Goal: Task Accomplishment & Management: Use online tool/utility

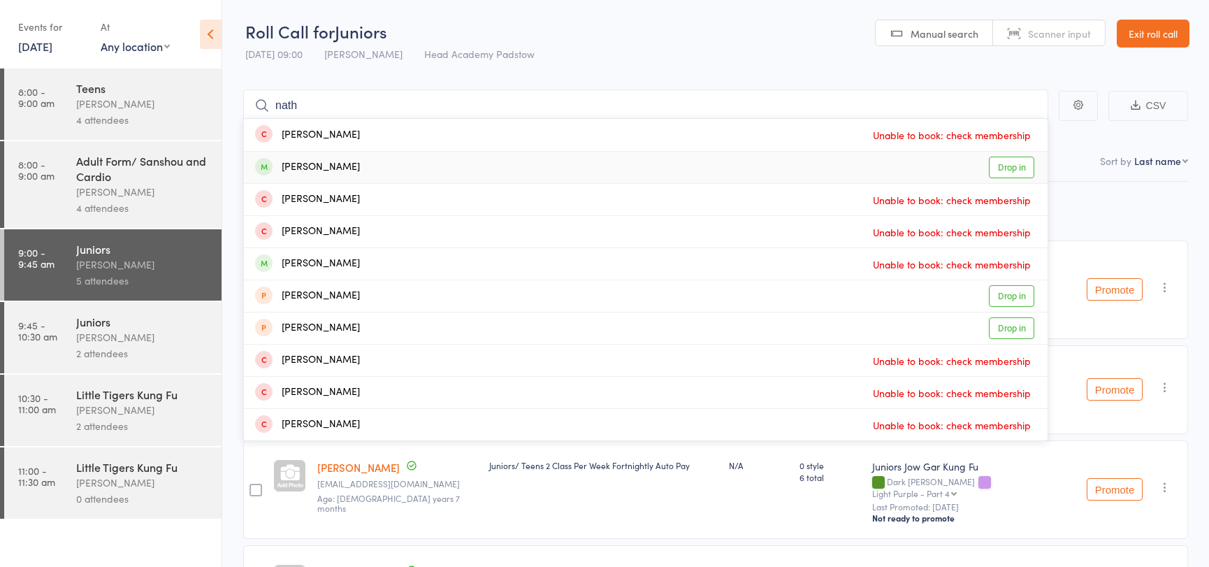
type input "nath"
click at [1006, 170] on link "Drop in" at bounding box center [1010, 167] width 45 height 22
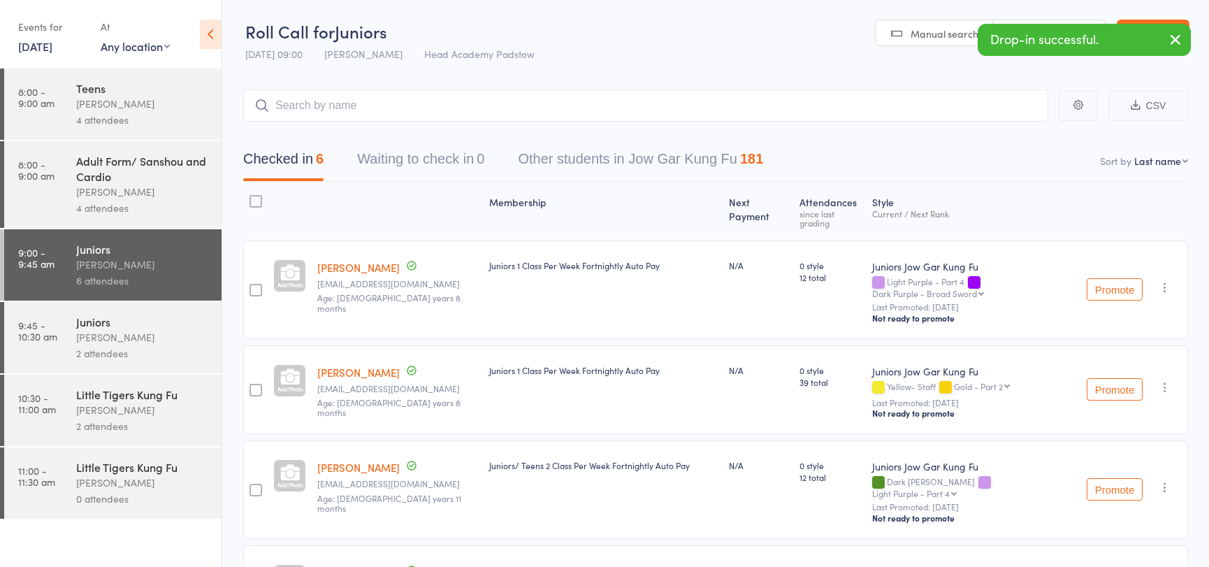
click at [145, 370] on div "Juniors [PERSON_NAME] 2 attendees" at bounding box center [148, 337] width 145 height 71
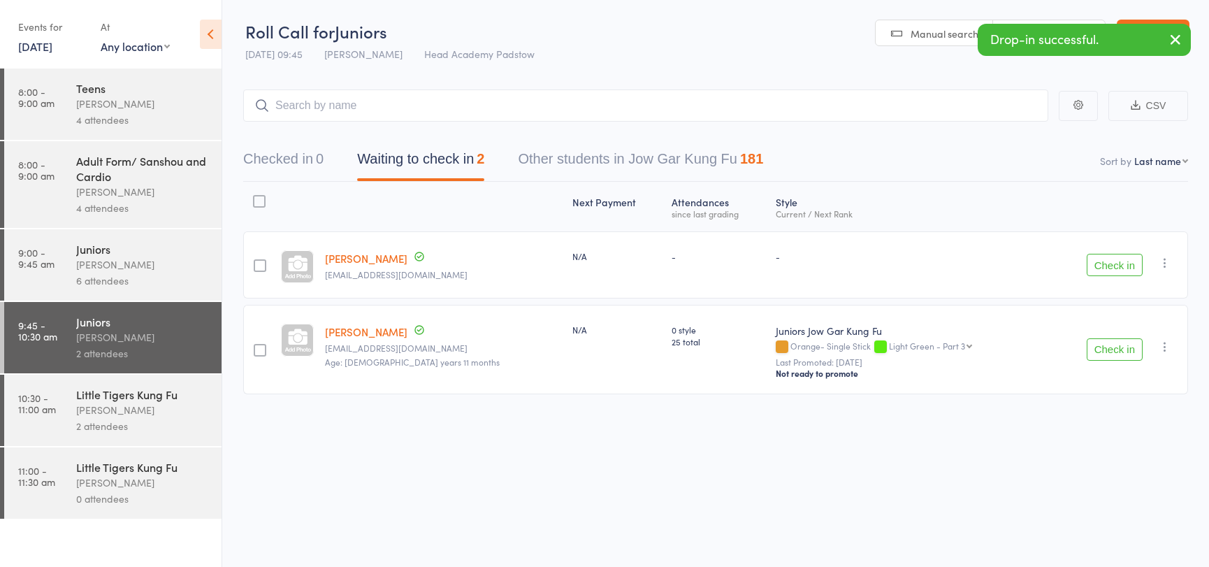
click at [1111, 258] on button "Check in" at bounding box center [1114, 265] width 56 height 22
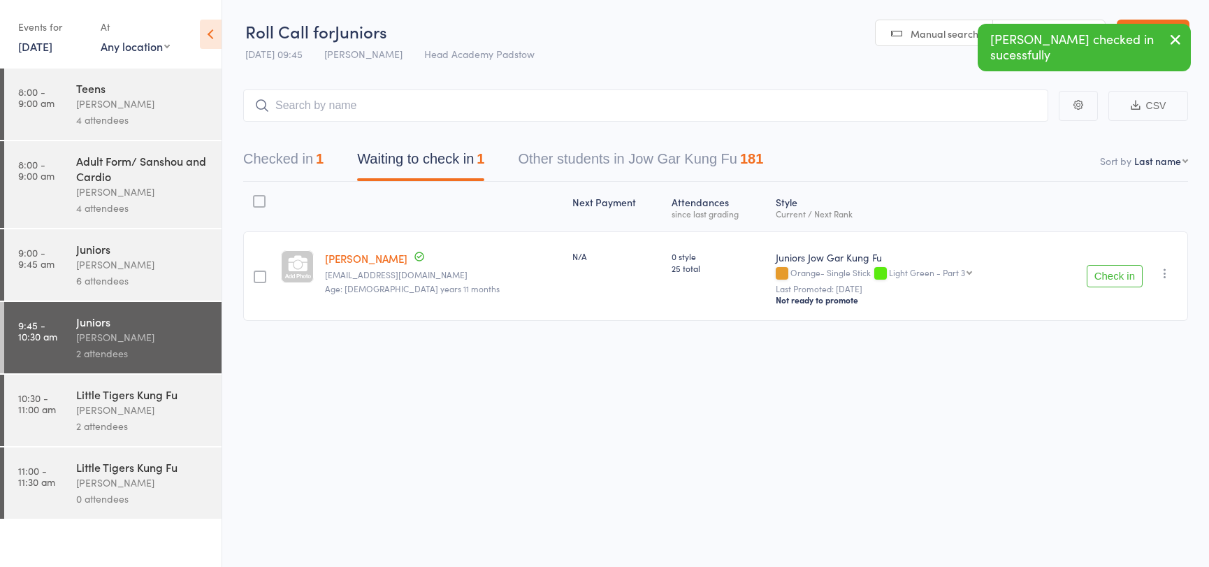
click at [311, 161] on button "Checked in 1" at bounding box center [283, 162] width 80 height 37
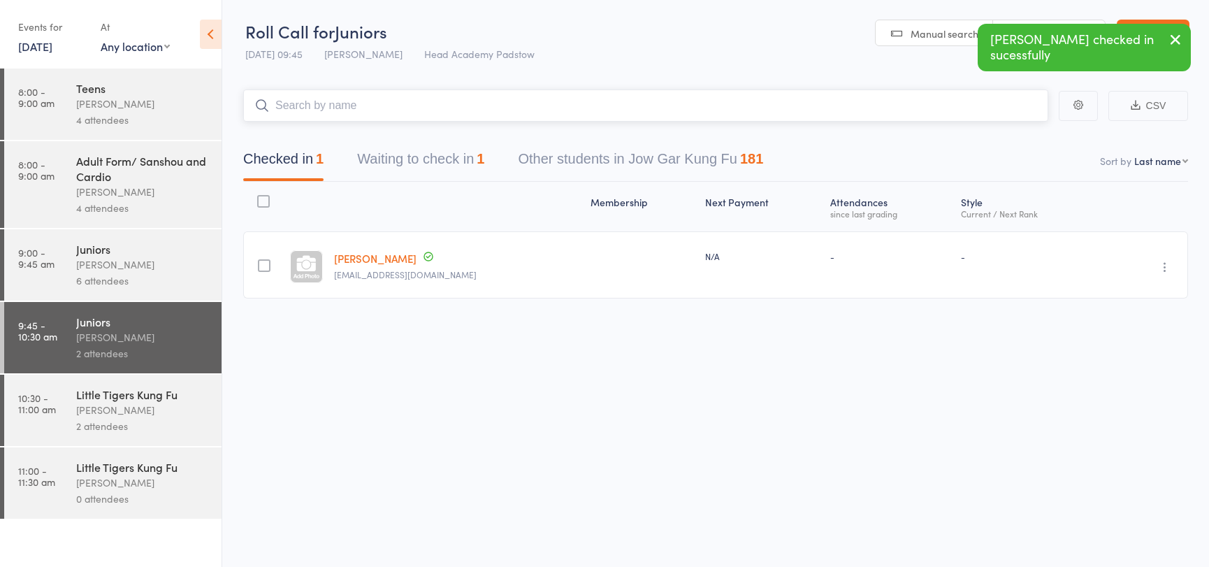
click at [370, 113] on input "search" at bounding box center [645, 105] width 805 height 32
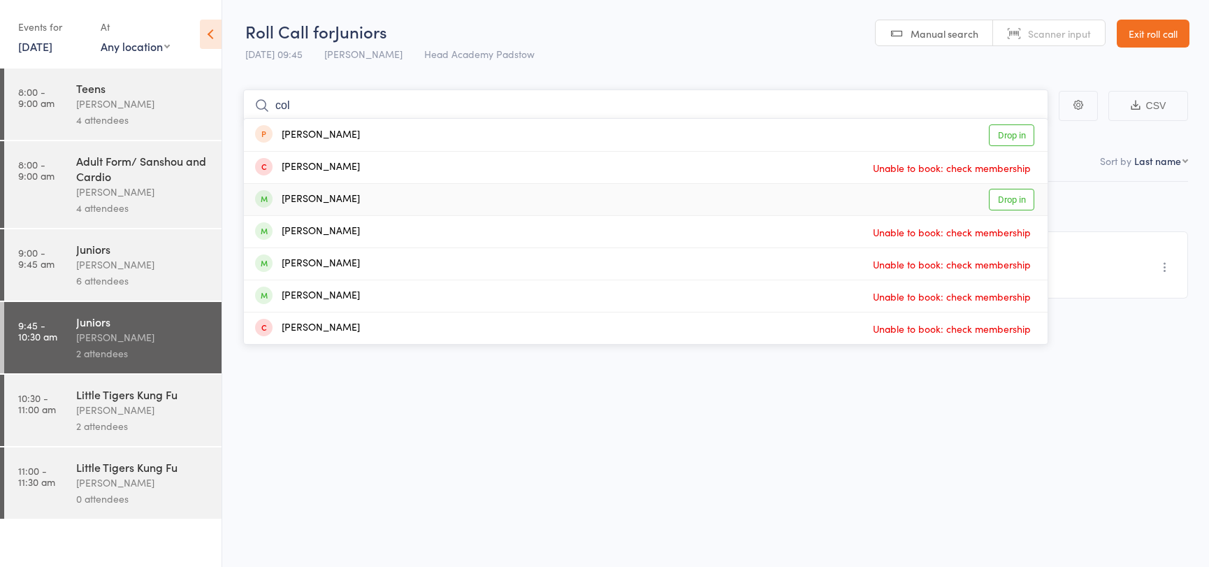
type input "col"
click at [1016, 195] on link "Drop in" at bounding box center [1010, 200] width 45 height 22
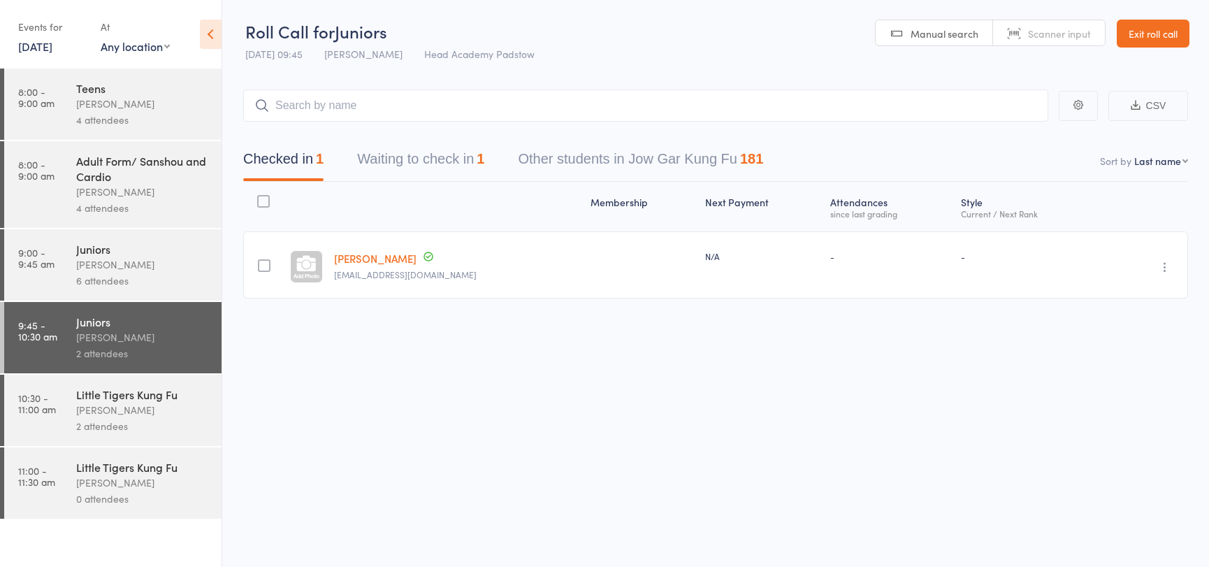
drag, startPoint x: 863, startPoint y: 78, endPoint x: 860, endPoint y: 92, distance: 14.9
click at [862, 80] on main "CSV Checked in 1 Waiting to check in 1 Other students in Jow Gar Kung Fu 181 So…" at bounding box center [715, 214] width 986 height 292
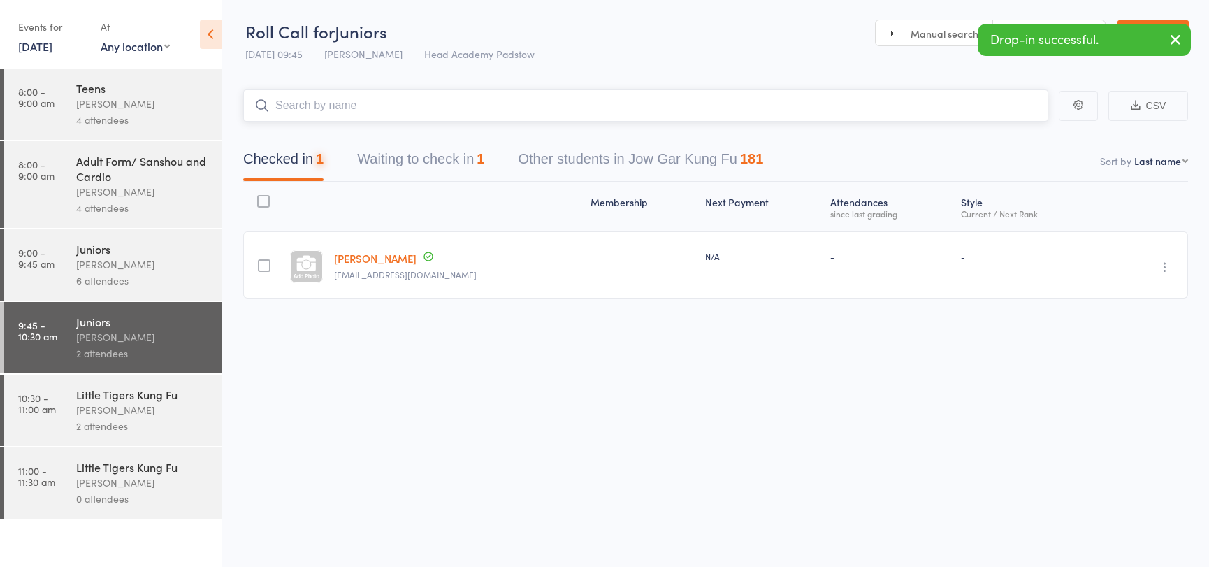
click at [860, 93] on input "search" at bounding box center [645, 105] width 805 height 32
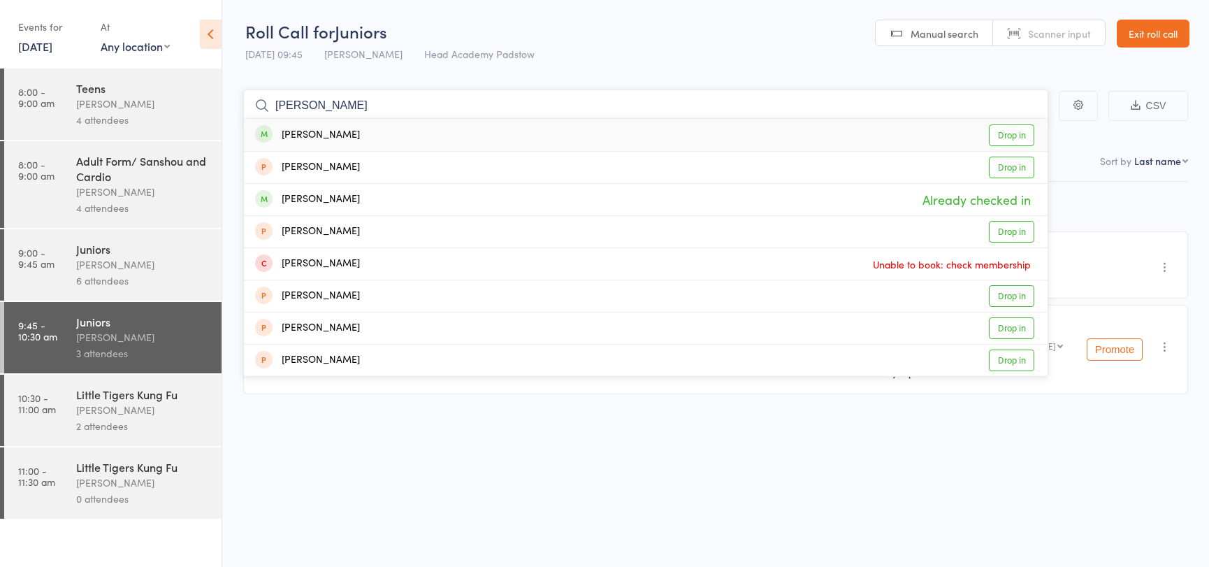
type input "[PERSON_NAME]"
click at [1023, 133] on link "Drop in" at bounding box center [1010, 135] width 45 height 22
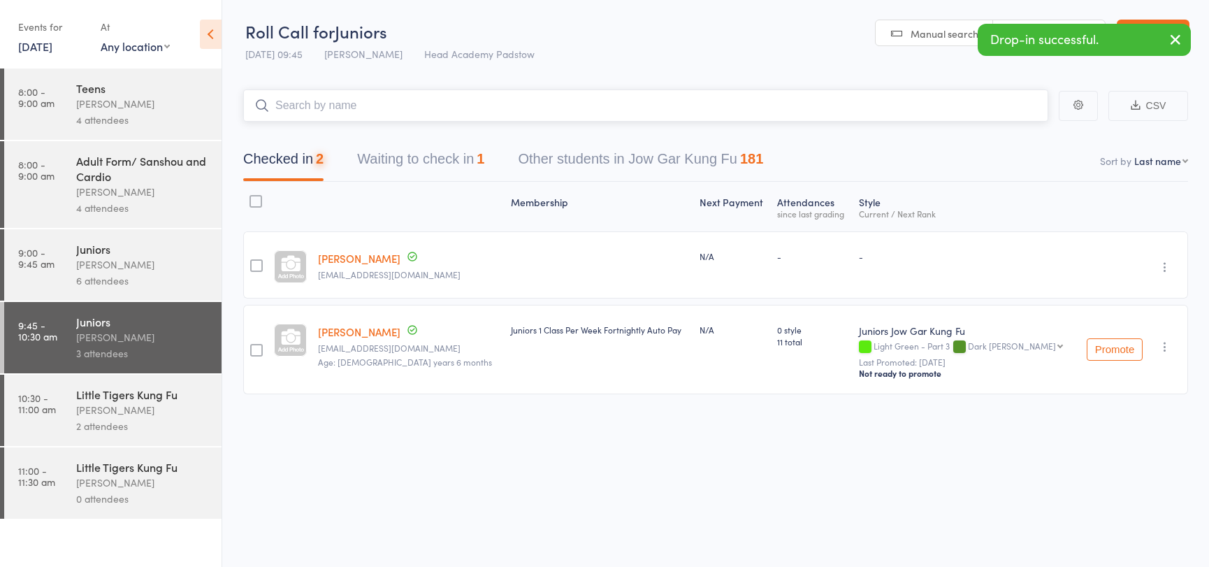
click at [957, 99] on input "search" at bounding box center [645, 105] width 805 height 32
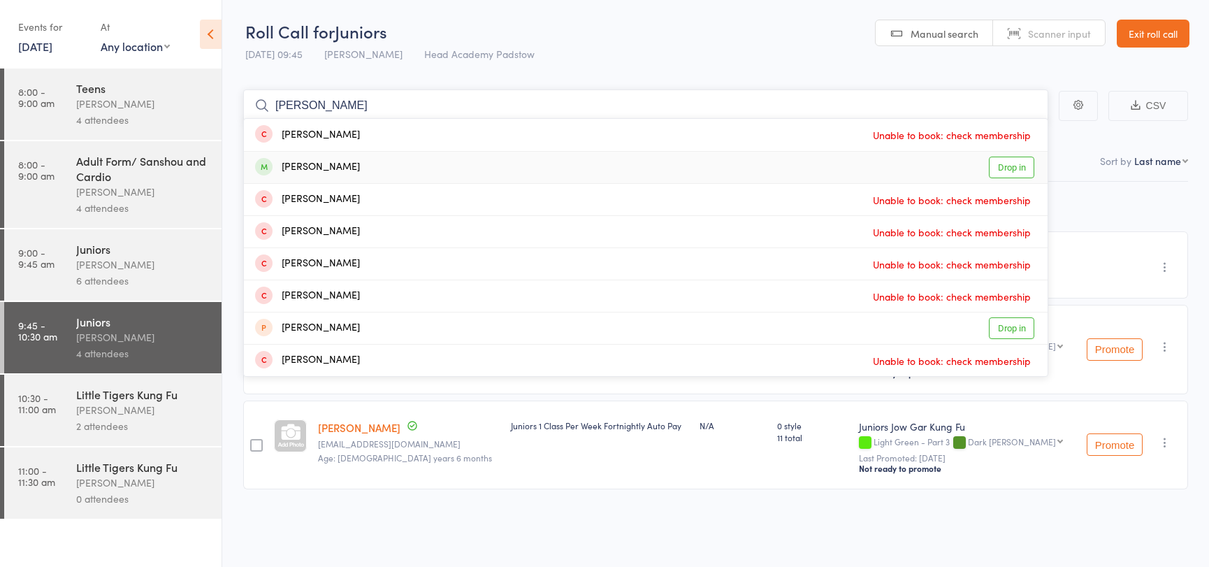
type input "[PERSON_NAME]"
click at [1020, 163] on link "Drop in" at bounding box center [1010, 167] width 45 height 22
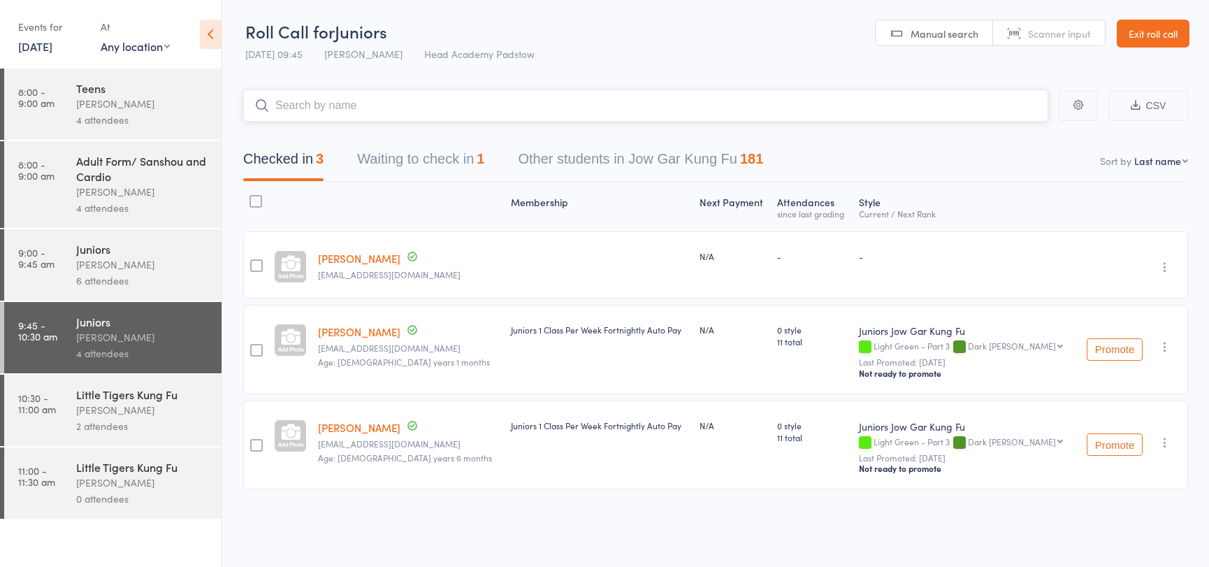
click at [963, 115] on input "search" at bounding box center [645, 105] width 805 height 32
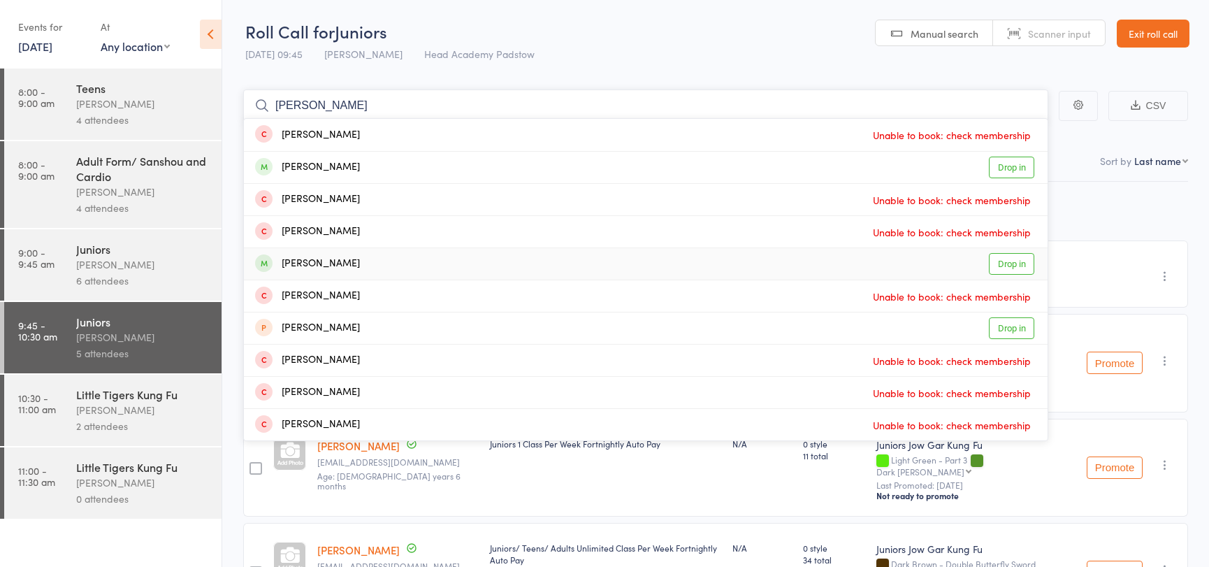
type input "[PERSON_NAME]"
click at [997, 273] on link "Drop in" at bounding box center [1010, 264] width 45 height 22
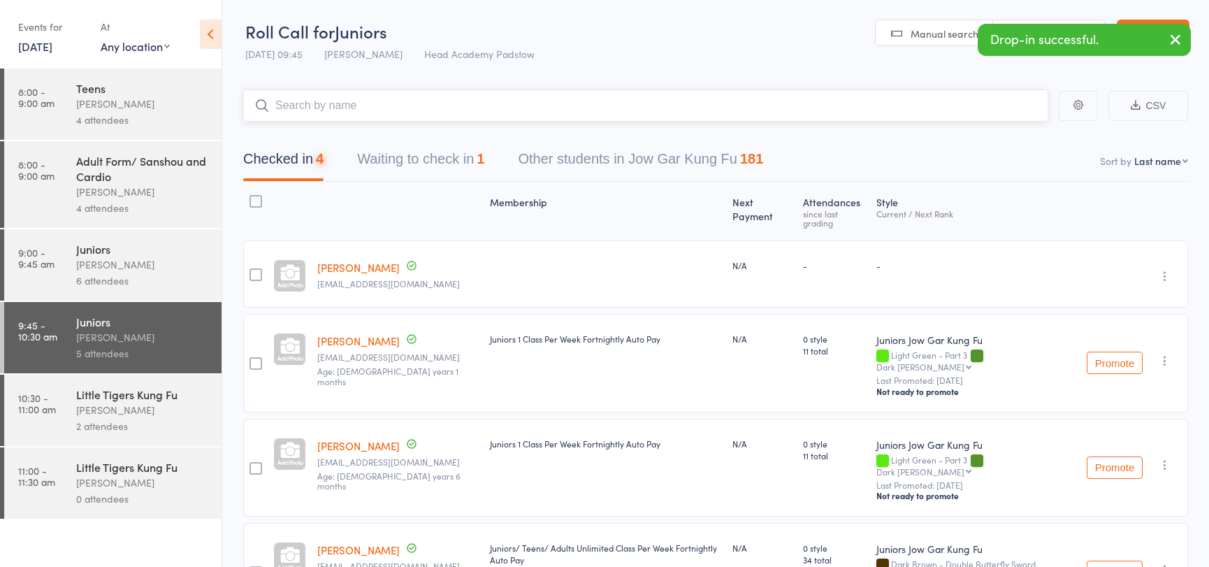
click at [368, 99] on input "search" at bounding box center [645, 105] width 805 height 32
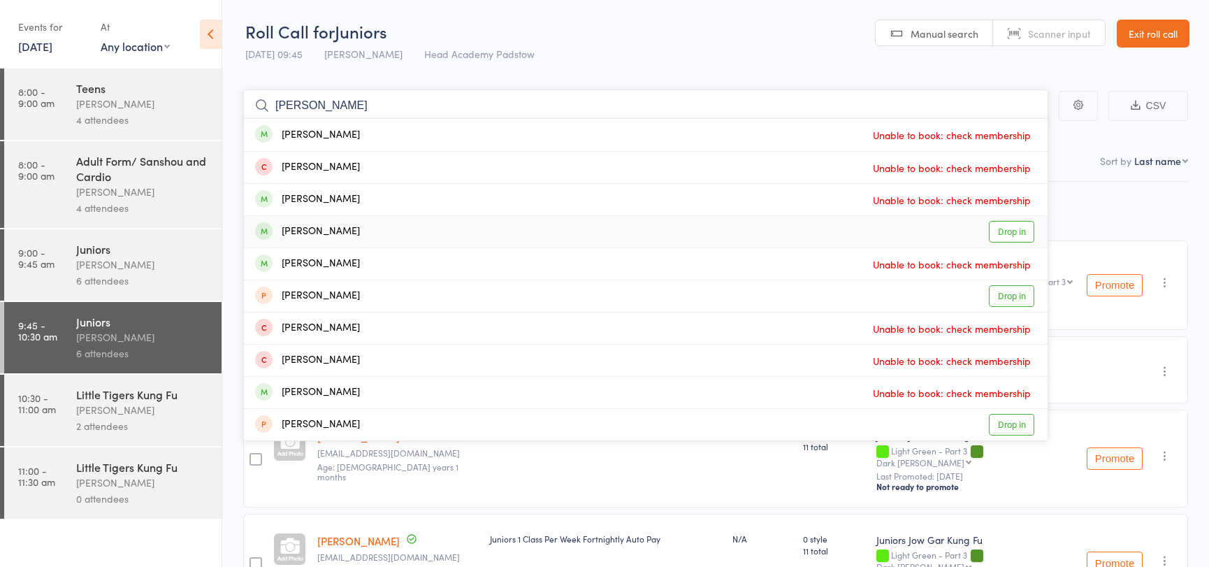
type input "[PERSON_NAME]"
click at [1001, 228] on link "Drop in" at bounding box center [1010, 232] width 45 height 22
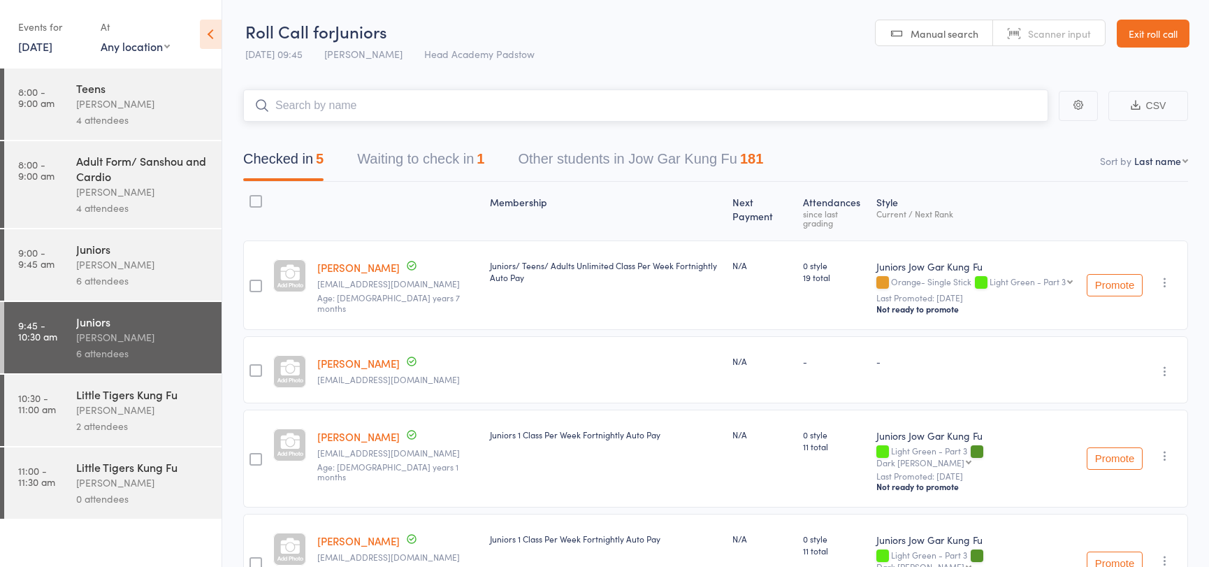
click at [915, 100] on input "search" at bounding box center [645, 105] width 805 height 32
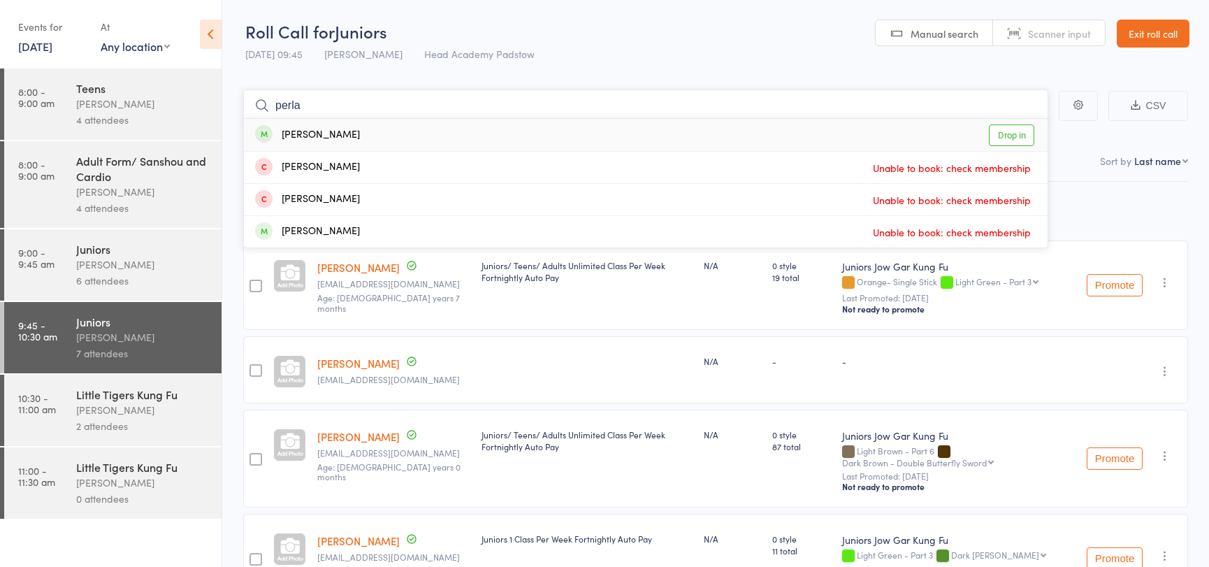
type input "perla"
click at [1020, 126] on link "Drop in" at bounding box center [1010, 135] width 45 height 22
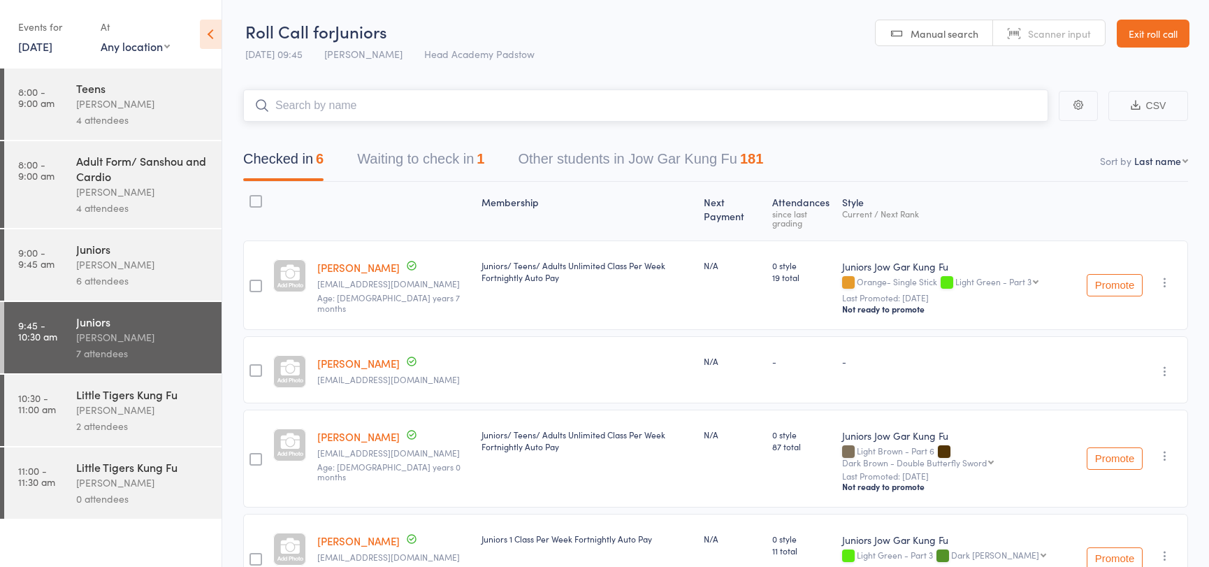
click at [1010, 94] on input "search" at bounding box center [645, 105] width 805 height 32
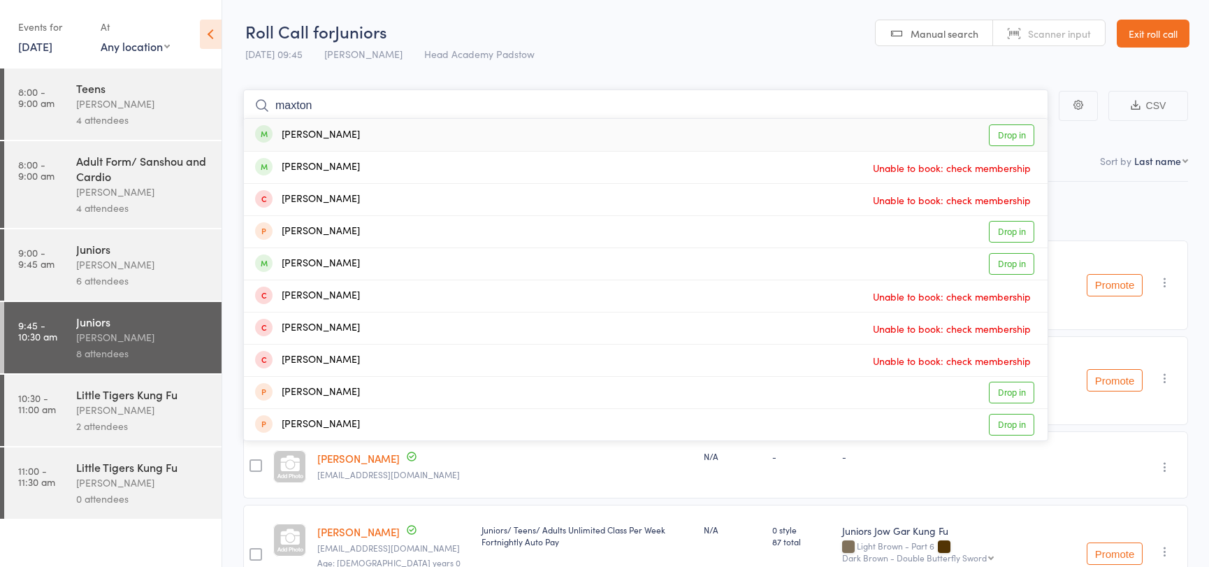
type input "maxton"
click at [1023, 140] on link "Drop in" at bounding box center [1010, 135] width 45 height 22
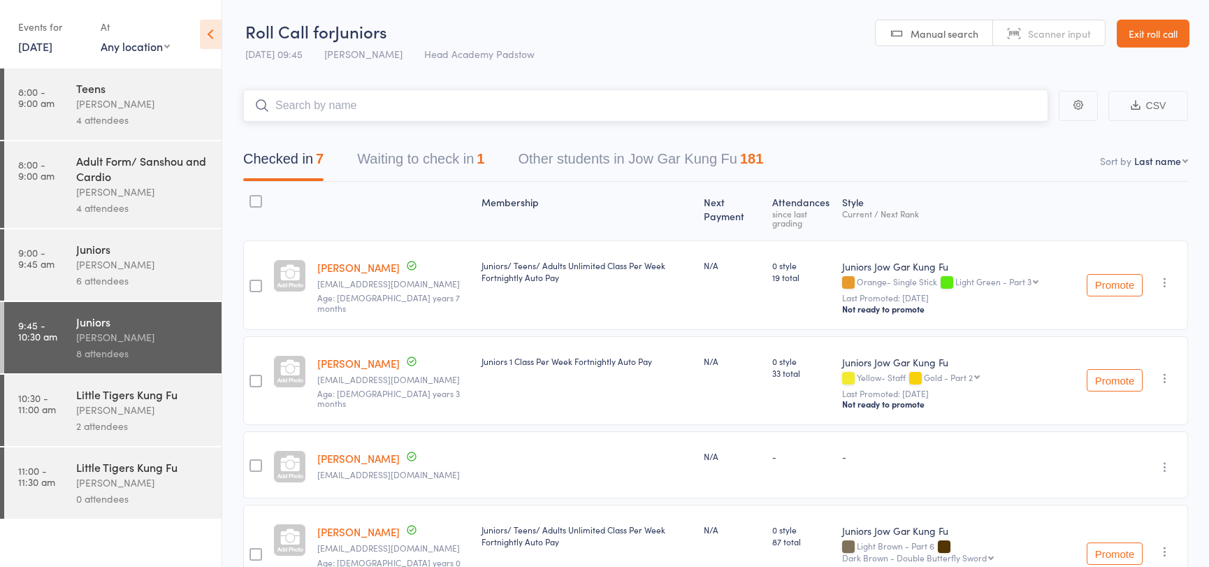
click at [997, 96] on input "search" at bounding box center [645, 105] width 805 height 32
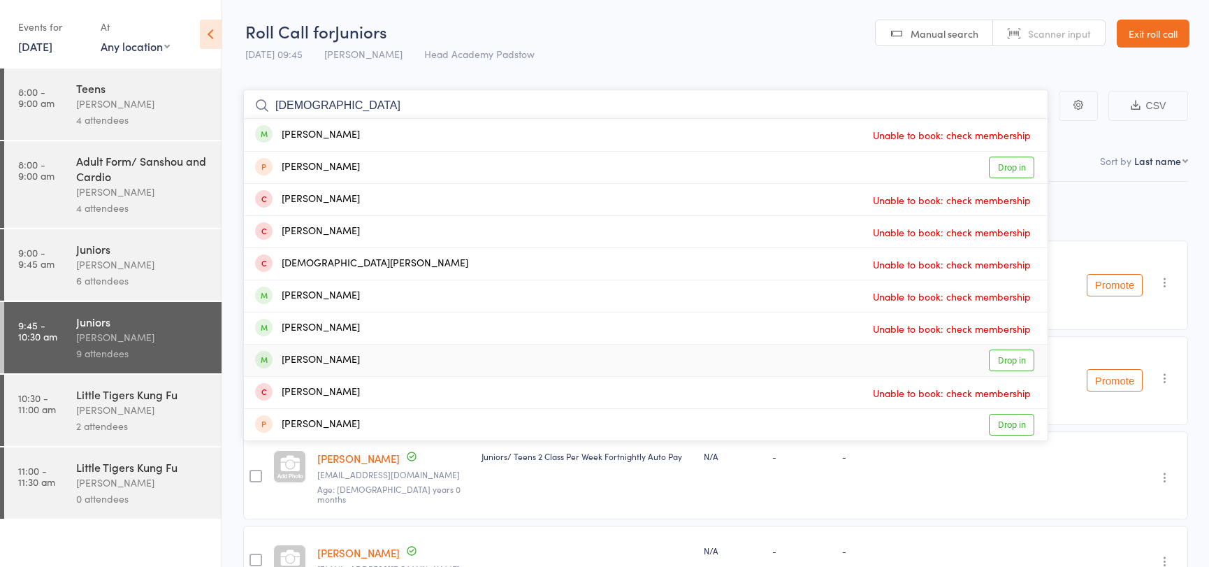
type input "[DEMOGRAPHIC_DATA]"
click at [1005, 364] on link "Drop in" at bounding box center [1010, 360] width 45 height 22
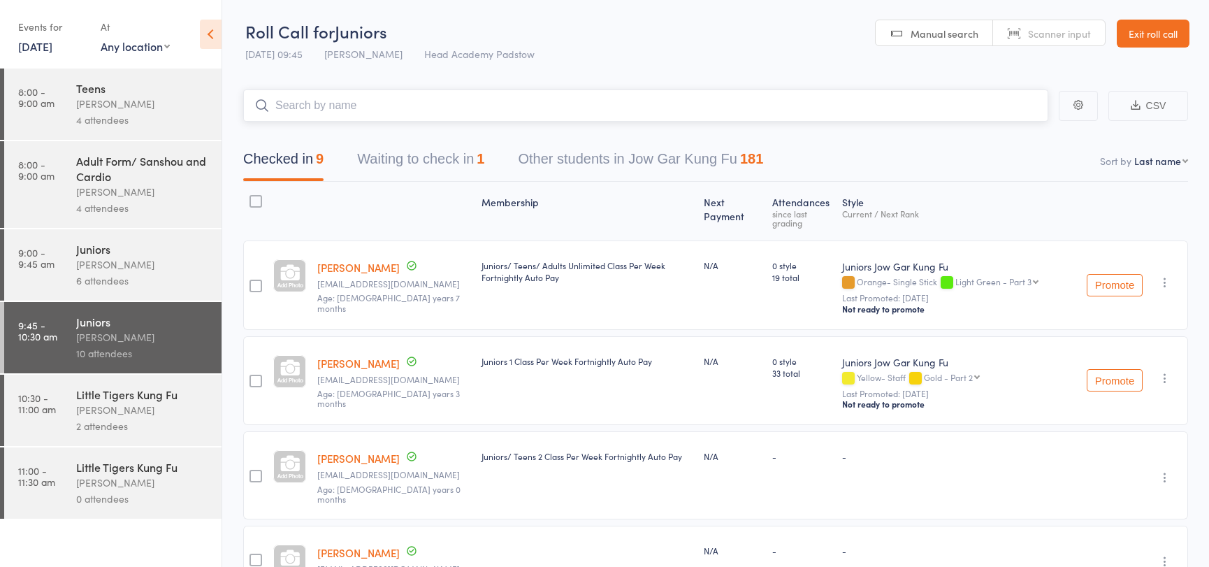
click at [289, 112] on input "search" at bounding box center [645, 105] width 805 height 32
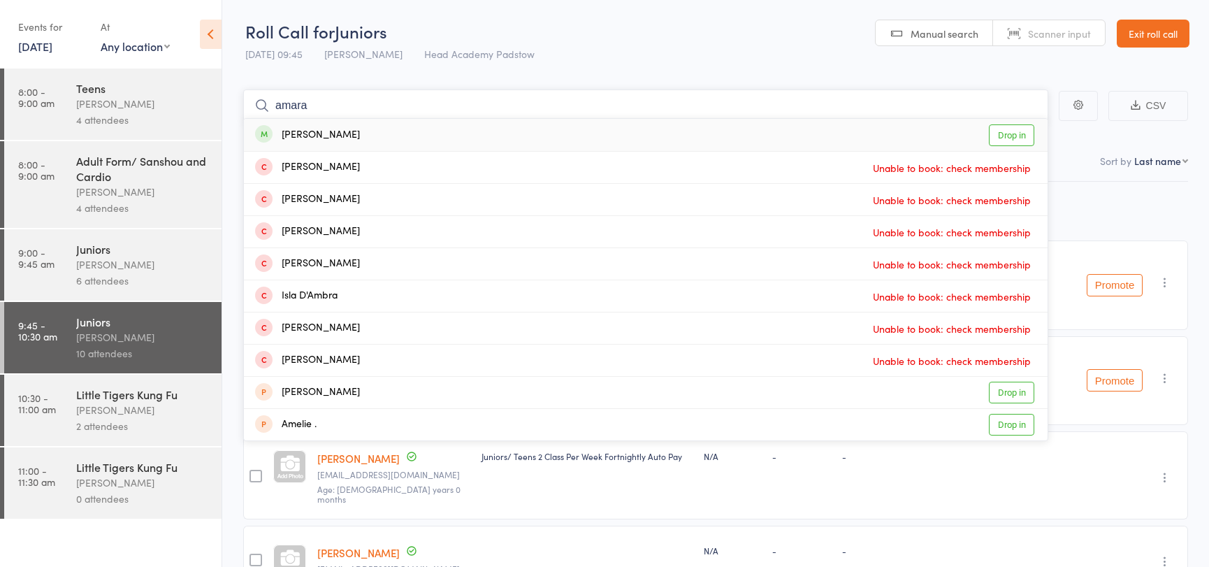
type input "amara"
click at [1000, 142] on link "Drop in" at bounding box center [1010, 135] width 45 height 22
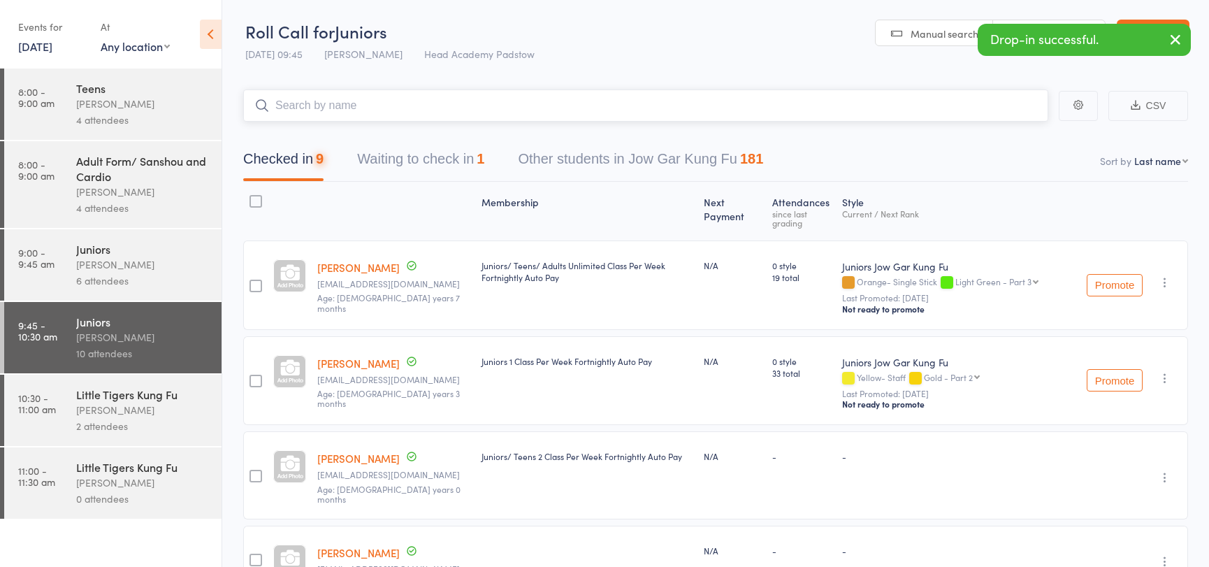
click at [873, 104] on input "search" at bounding box center [645, 105] width 805 height 32
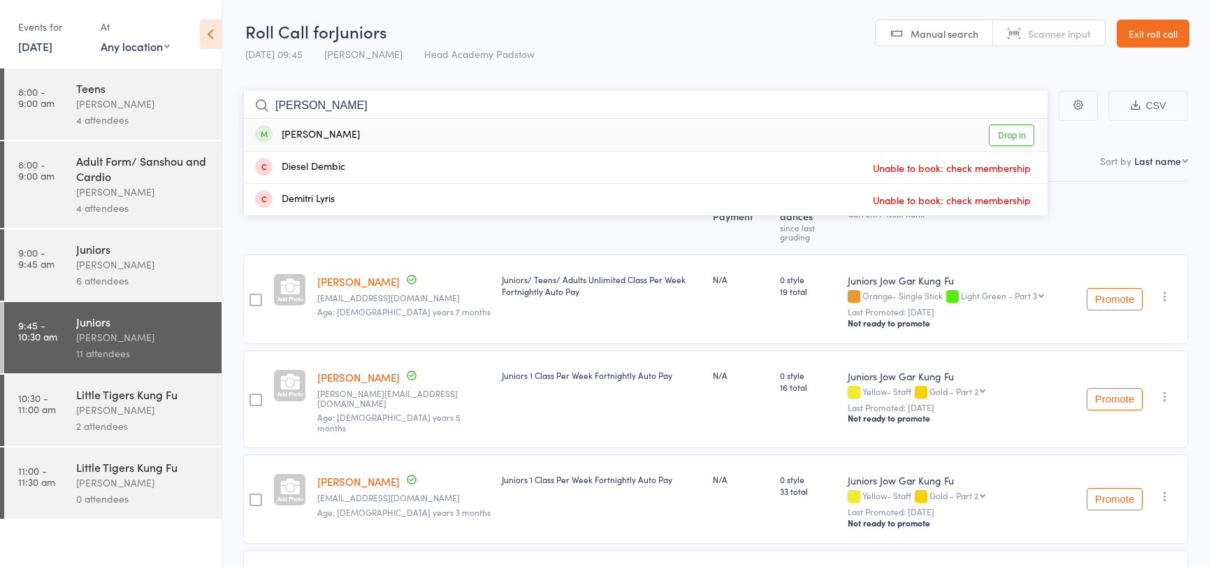
type input "[PERSON_NAME]"
click at [1016, 143] on link "Drop in" at bounding box center [1010, 135] width 45 height 22
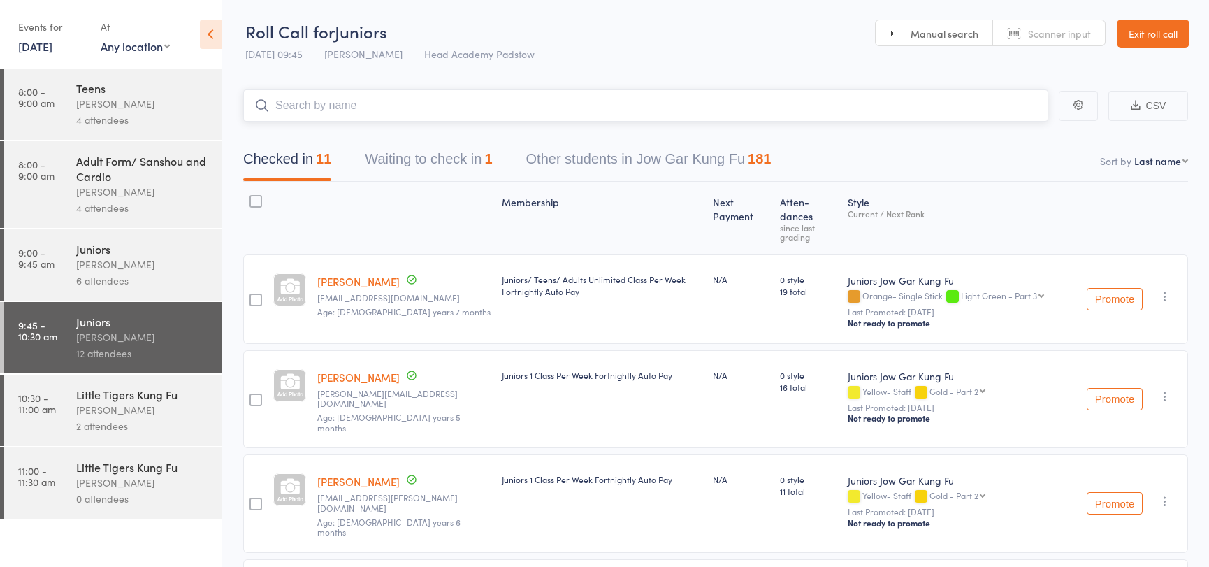
click at [526, 112] on input "search" at bounding box center [645, 105] width 805 height 32
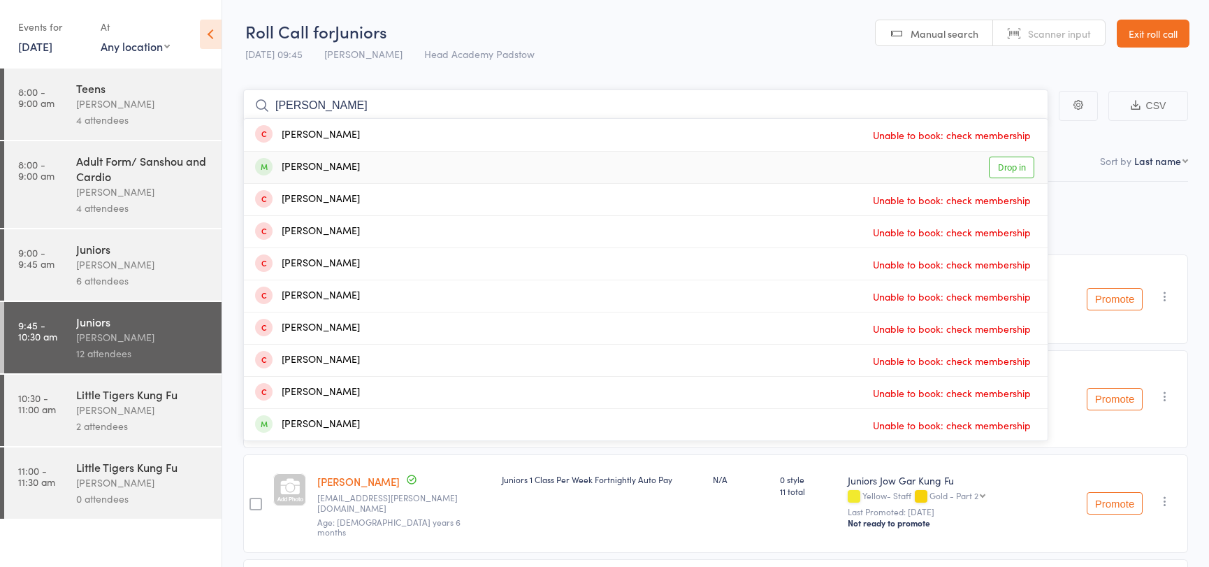
type input "[PERSON_NAME]"
click at [998, 161] on link "Drop in" at bounding box center [1010, 167] width 45 height 22
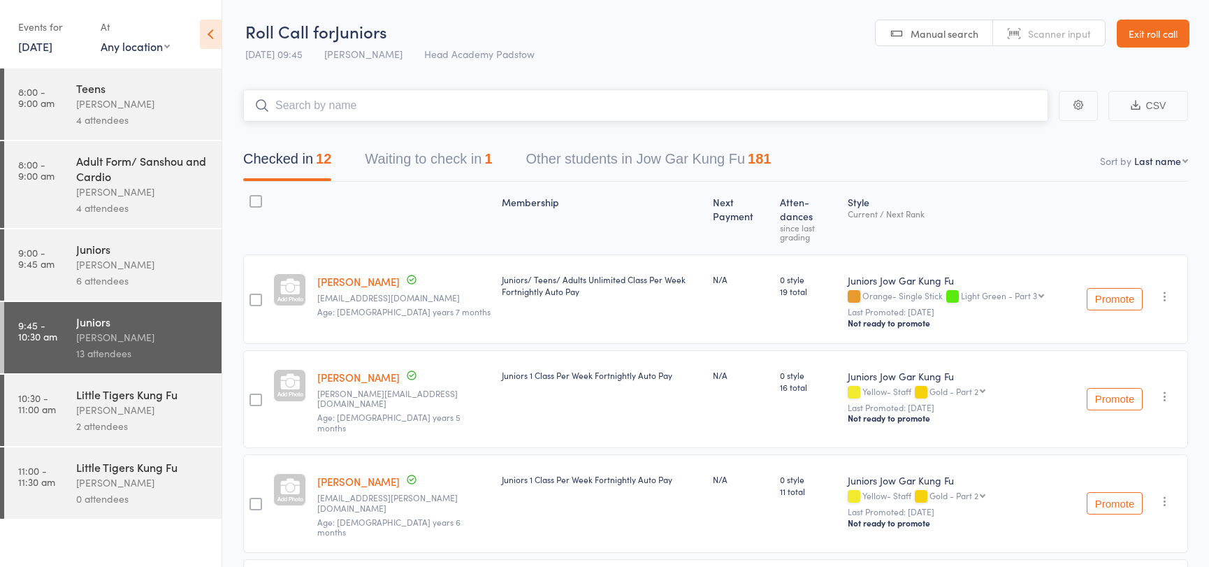
click at [428, 113] on input "search" at bounding box center [645, 105] width 805 height 32
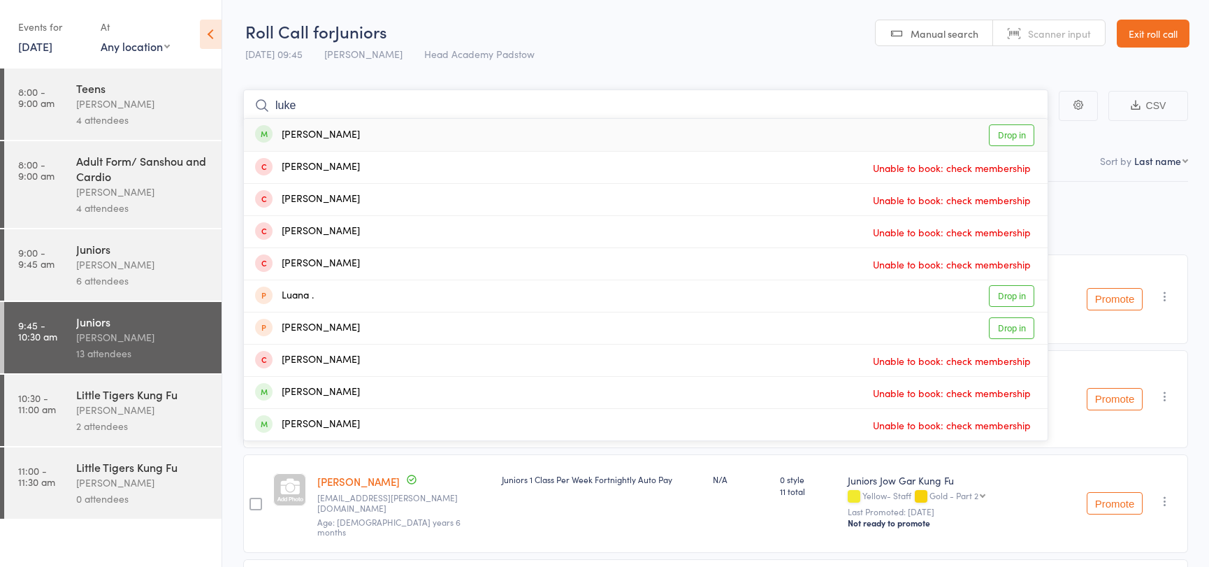
click at [433, 115] on input "luke" at bounding box center [645, 105] width 805 height 32
type input "luke"
click at [1003, 140] on link "Drop in" at bounding box center [1010, 135] width 45 height 22
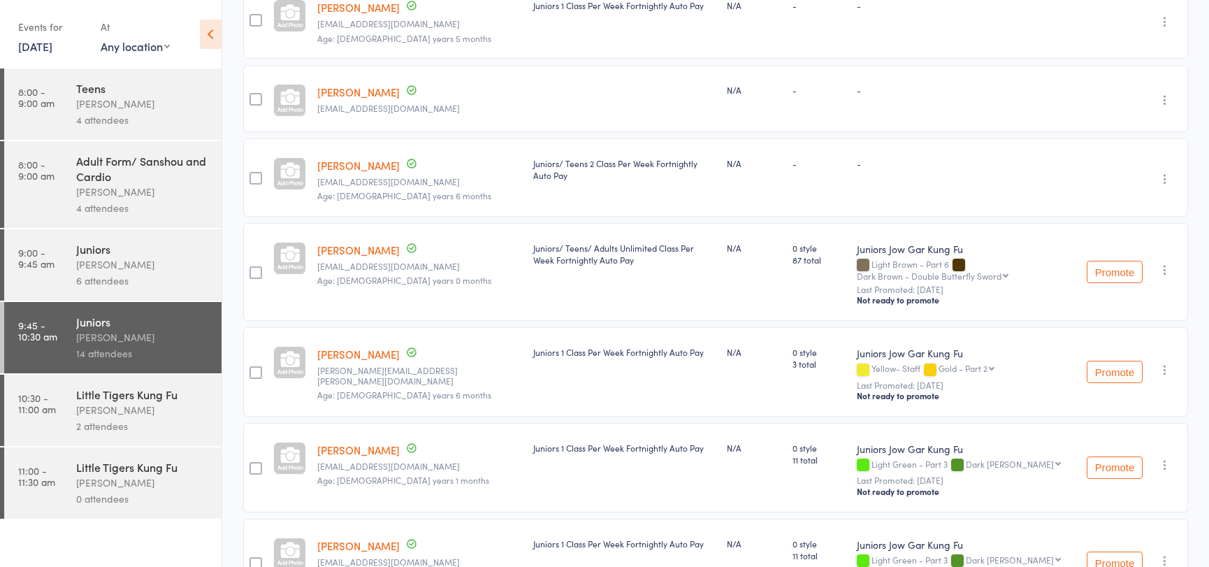
scroll to position [761, 0]
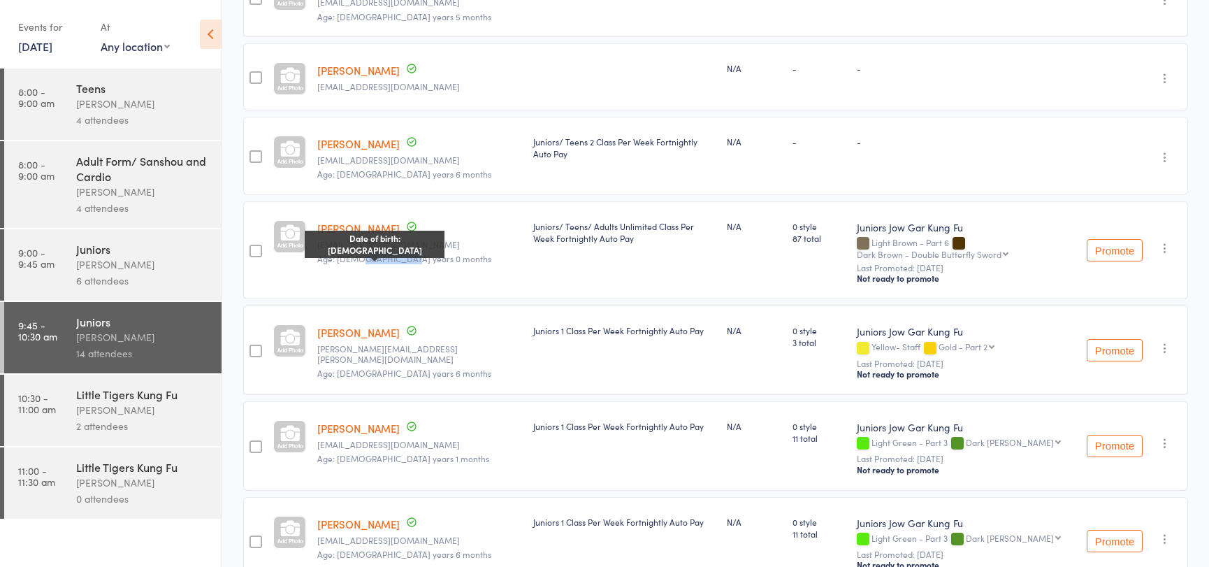
drag, startPoint x: 358, startPoint y: 233, endPoint x: 400, endPoint y: 235, distance: 42.0
click at [400, 252] on span "Age: [DEMOGRAPHIC_DATA] years 0 months" at bounding box center [404, 258] width 174 height 12
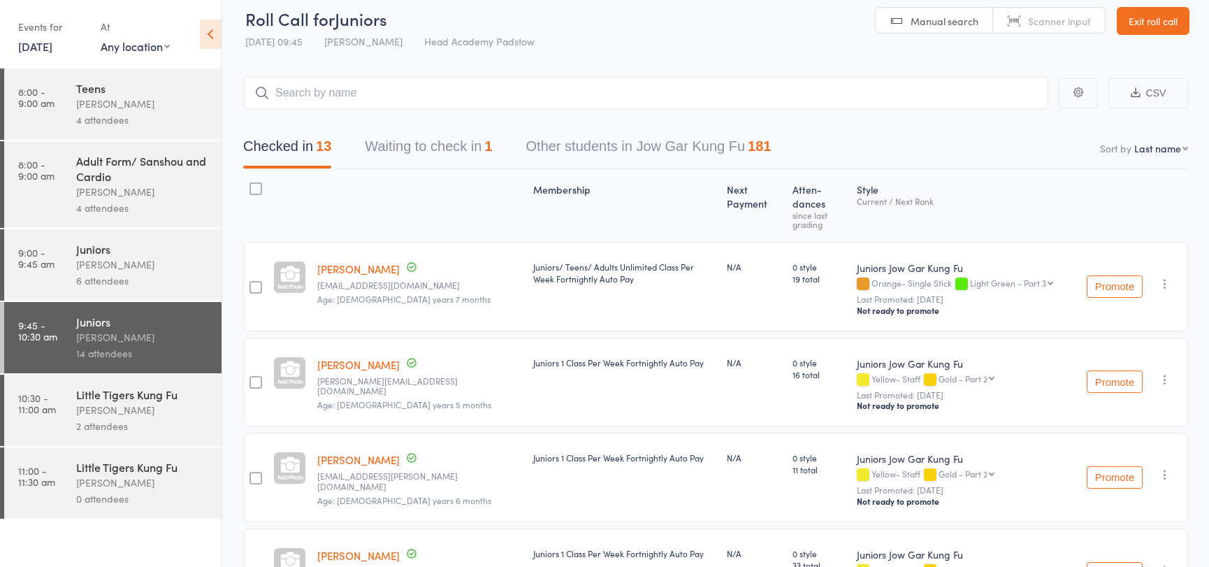
scroll to position [0, 0]
